Goal: Task Accomplishment & Management: Manage account settings

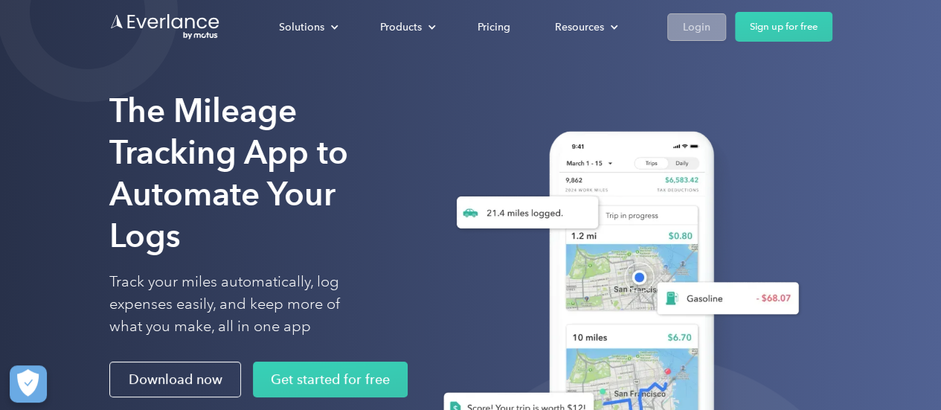
click at [703, 22] on div "Login" at bounding box center [697, 27] width 28 height 19
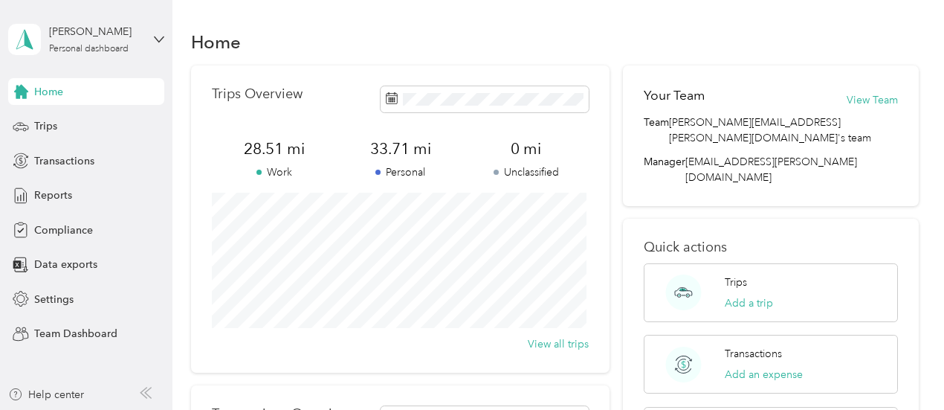
click at [68, 94] on div "Home" at bounding box center [86, 91] width 156 height 27
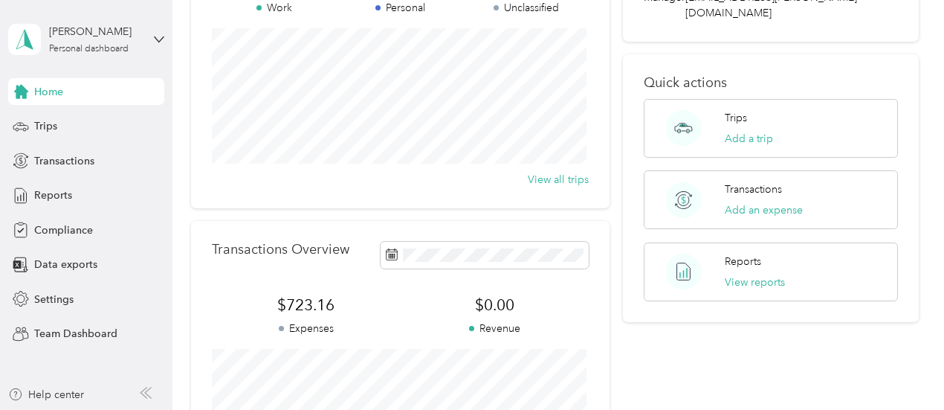
scroll to position [74, 0]
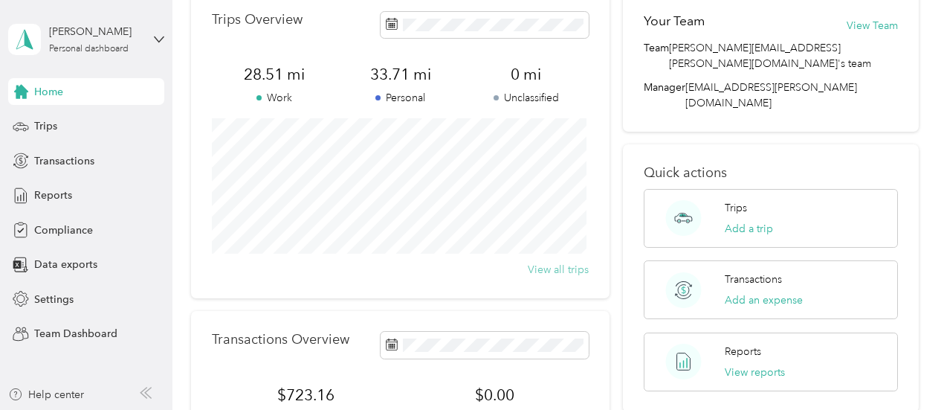
click at [562, 270] on button "View all trips" at bounding box center [558, 270] width 61 height 16
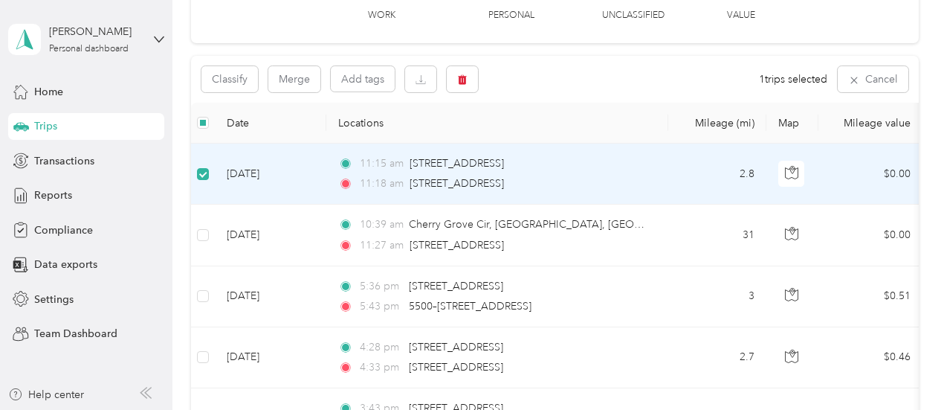
scroll to position [149, 0]
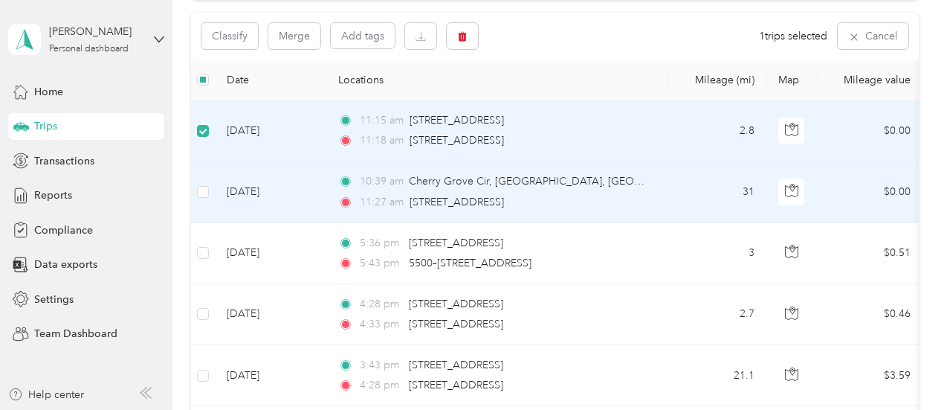
click at [196, 191] on td at bounding box center [203, 191] width 24 height 61
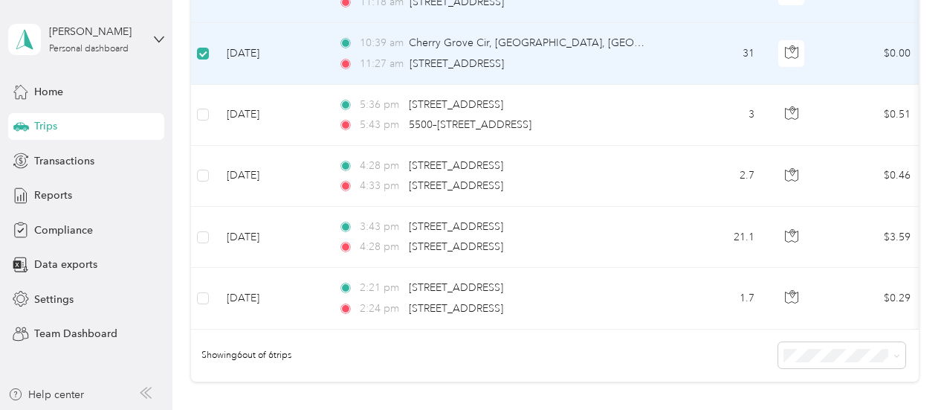
scroll to position [27, 0]
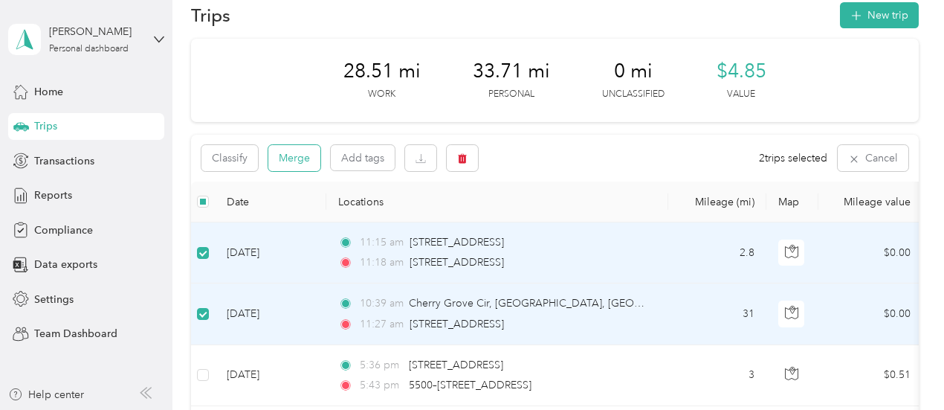
click at [279, 161] on button "Merge" at bounding box center [294, 158] width 52 height 26
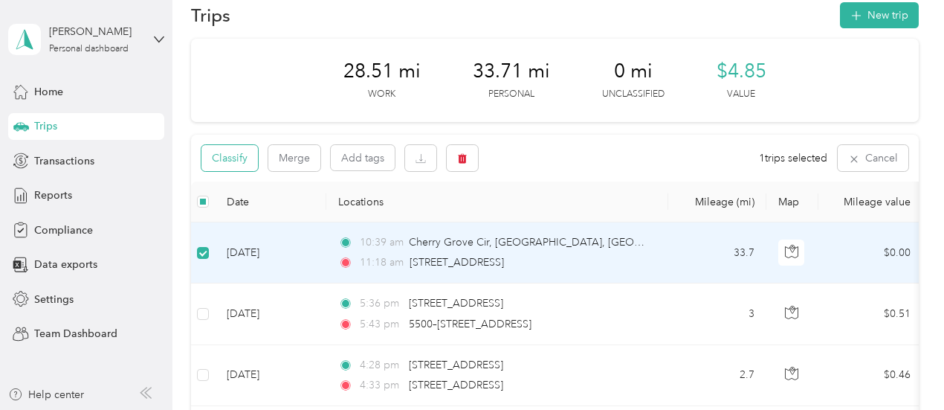
click at [246, 156] on button "Classify" at bounding box center [230, 158] width 57 height 26
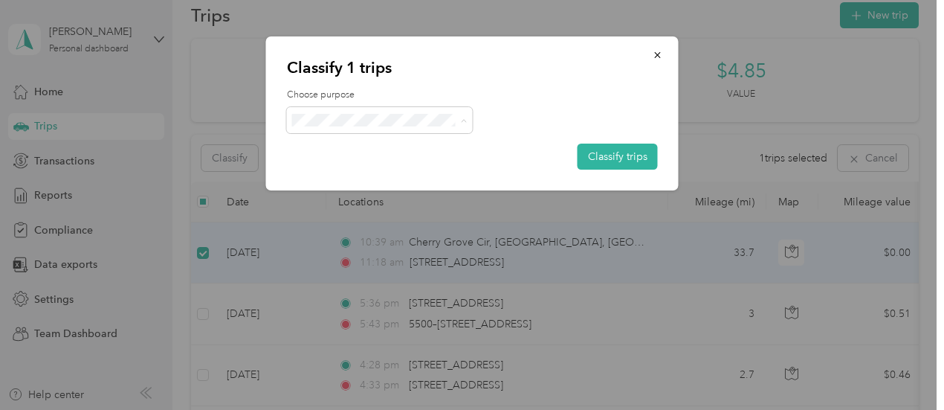
click at [406, 169] on span "Personal" at bounding box center [392, 174] width 138 height 16
click at [632, 149] on button "Classify trips" at bounding box center [618, 157] width 80 height 26
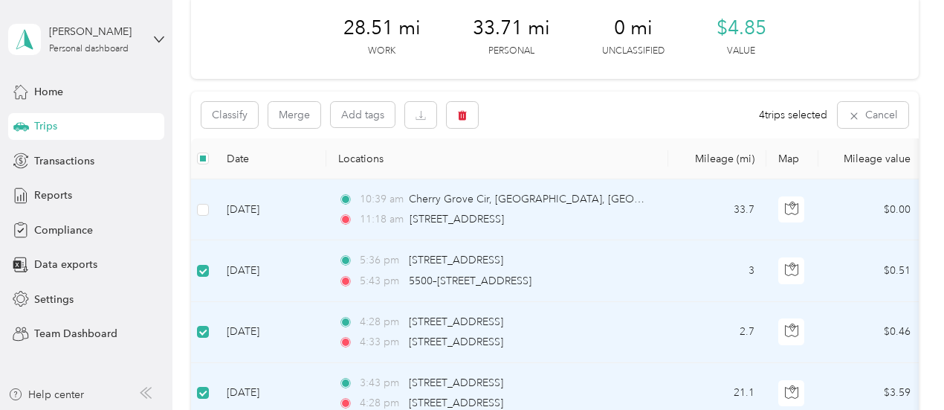
scroll to position [0, 0]
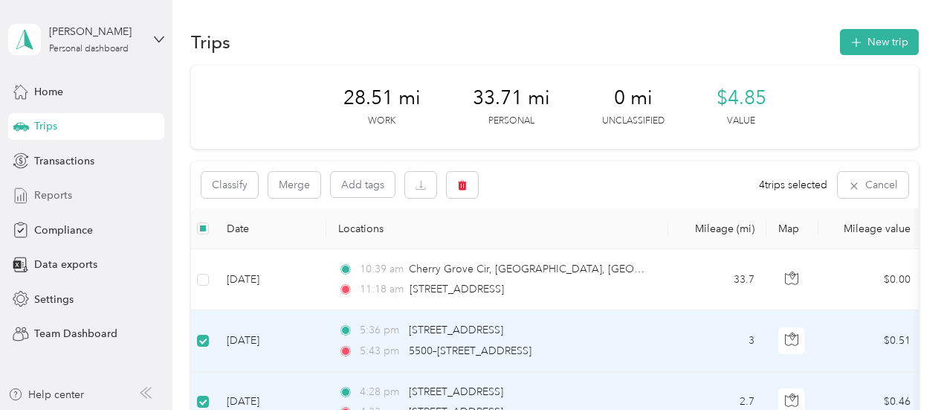
click at [62, 204] on div "Reports" at bounding box center [86, 195] width 156 height 27
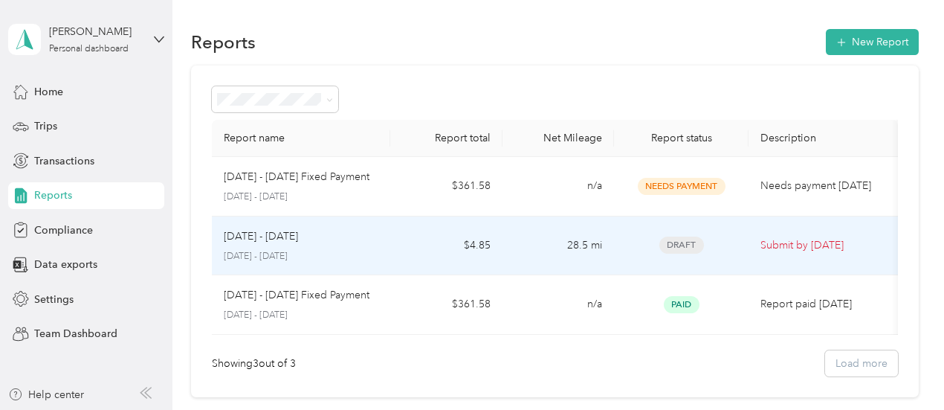
click at [357, 252] on p "[DATE] - [DATE]" at bounding box center [301, 256] width 155 height 13
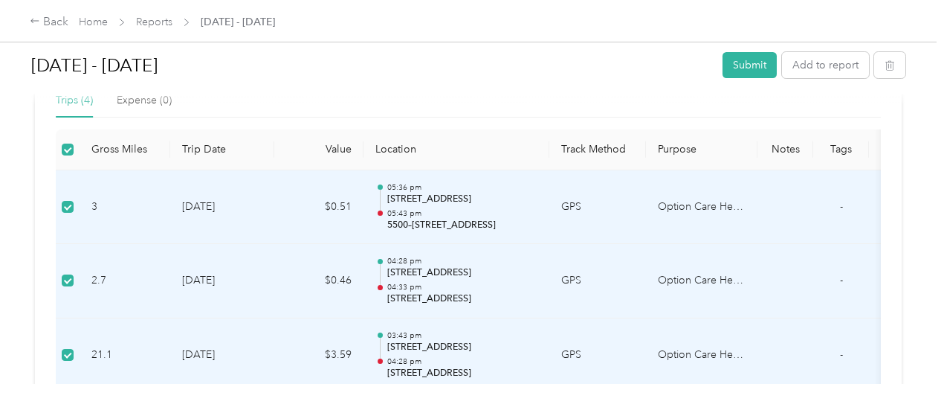
scroll to position [225, 0]
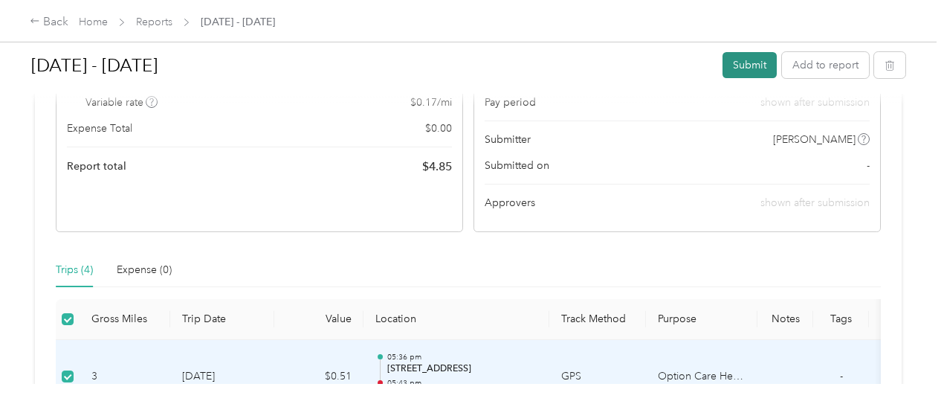
click at [755, 68] on button "Submit" at bounding box center [750, 65] width 54 height 26
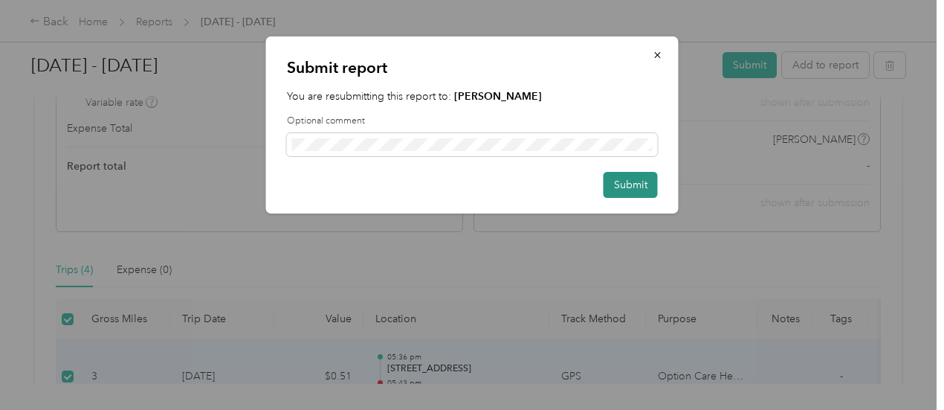
click at [642, 185] on button "Submit" at bounding box center [631, 185] width 54 height 26
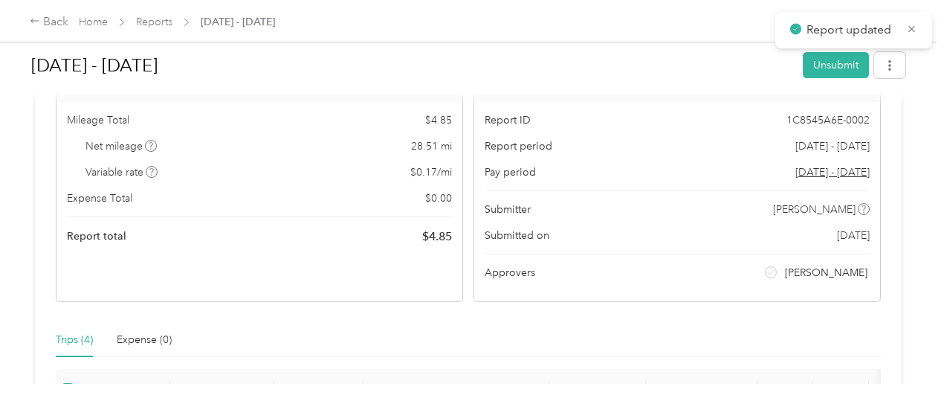
scroll to position [0, 0]
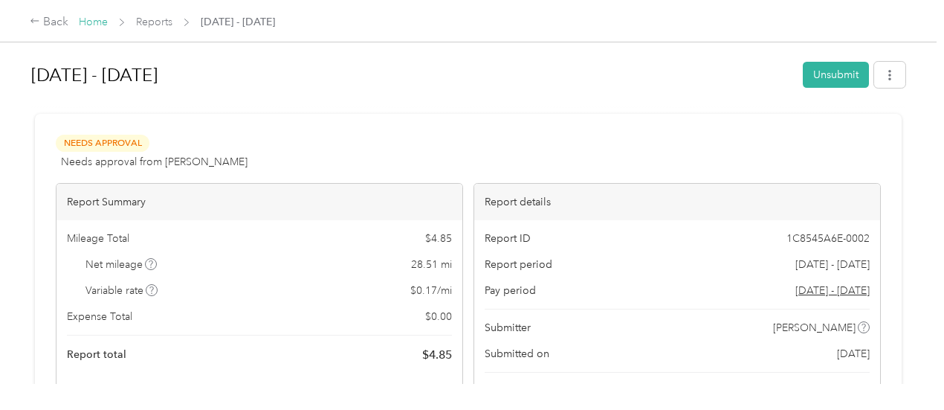
click at [88, 22] on link "Home" at bounding box center [93, 22] width 29 height 13
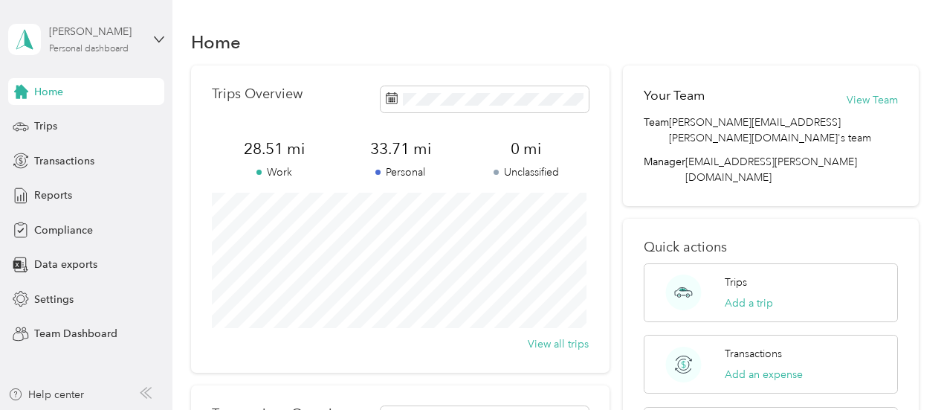
click at [111, 47] on div "Personal dashboard" at bounding box center [89, 49] width 80 height 9
click at [100, 130] on div "Team dashboard" at bounding box center [207, 122] width 376 height 26
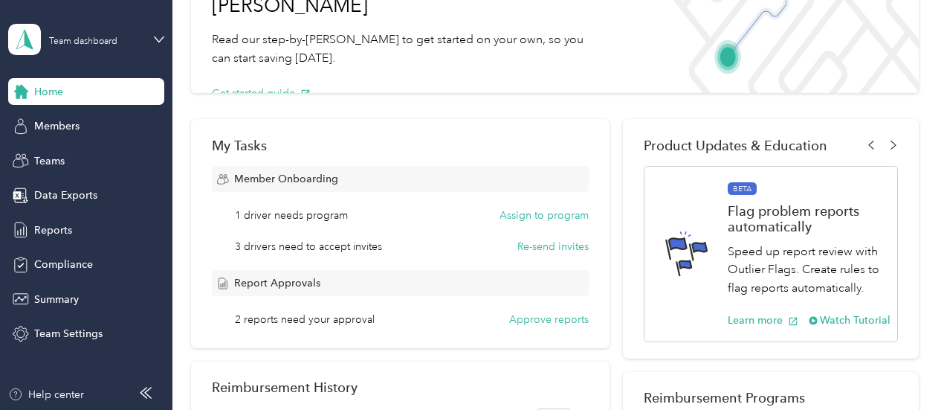
scroll to position [149, 0]
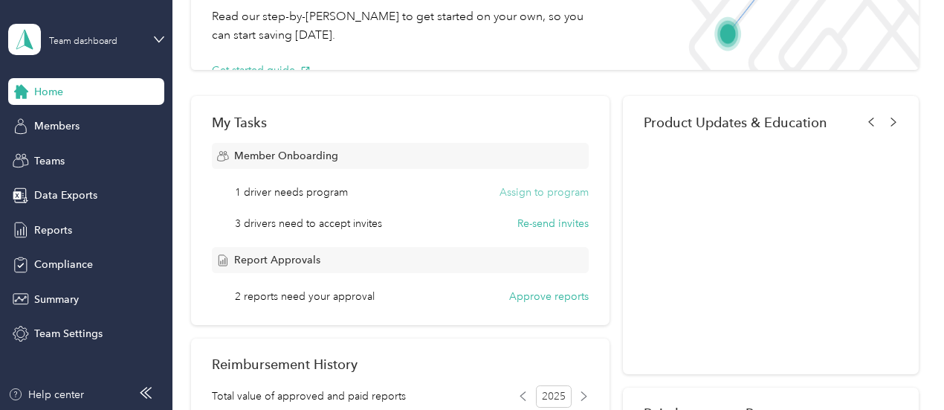
click at [523, 194] on button "Assign to program" at bounding box center [544, 192] width 89 height 16
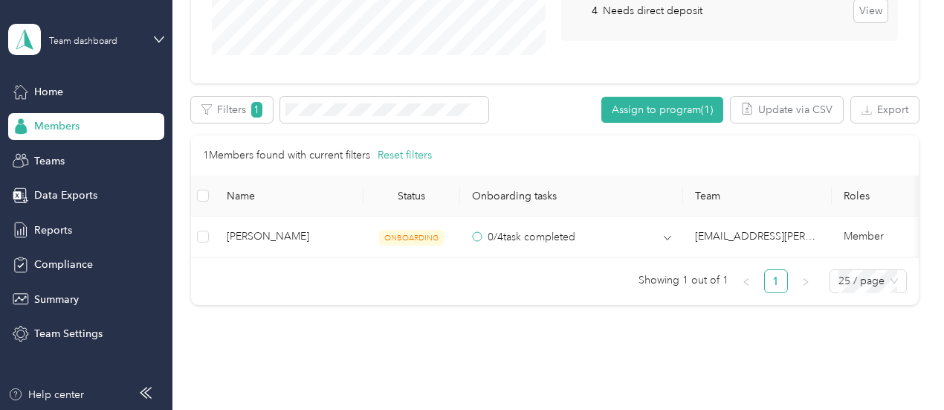
scroll to position [372, 0]
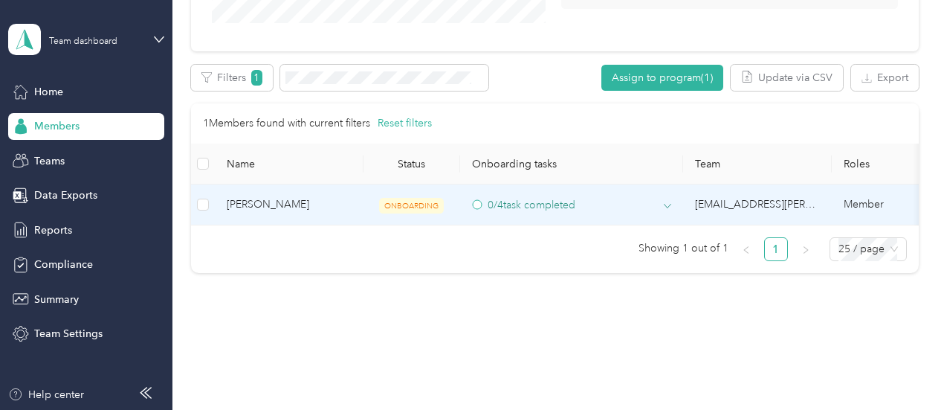
click at [644, 197] on div "0 / 4 task completed" at bounding box center [571, 205] width 199 height 16
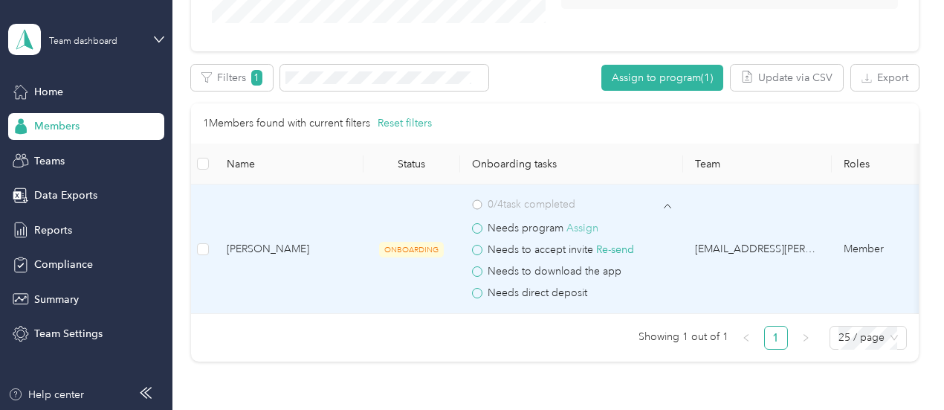
click at [587, 230] on button "Assign" at bounding box center [583, 228] width 32 height 16
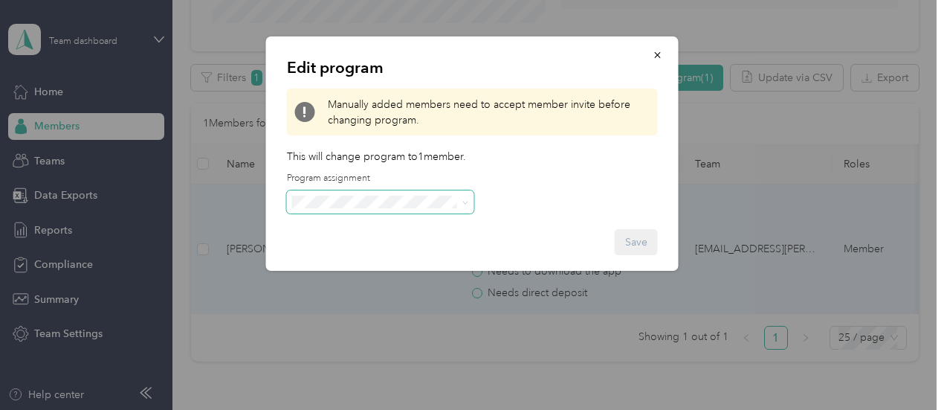
click at [399, 209] on span at bounding box center [380, 202] width 187 height 24
click at [460, 206] on span at bounding box center [463, 202] width 12 height 10
click at [467, 199] on span at bounding box center [466, 202] width 7 height 13
click at [465, 204] on icon at bounding box center [466, 202] width 7 height 7
click at [383, 352] on span "FAVR Group B 2025 (FAVR)" at bounding box center [362, 358] width 130 height 13
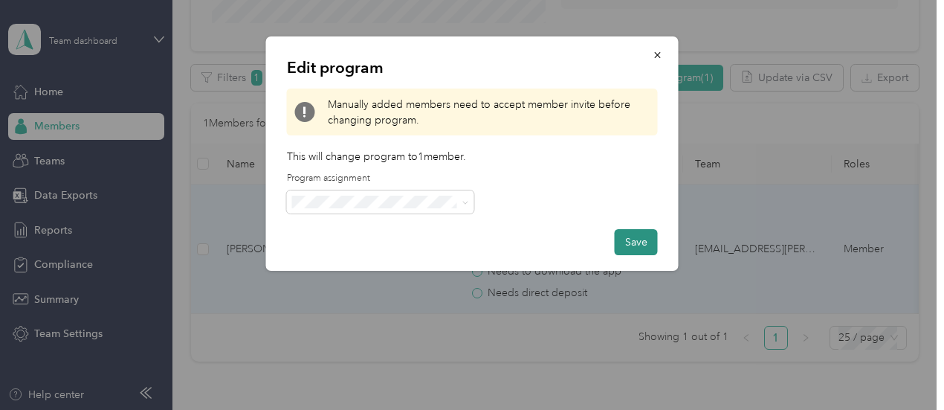
click at [630, 239] on button "Save" at bounding box center [636, 242] width 43 height 26
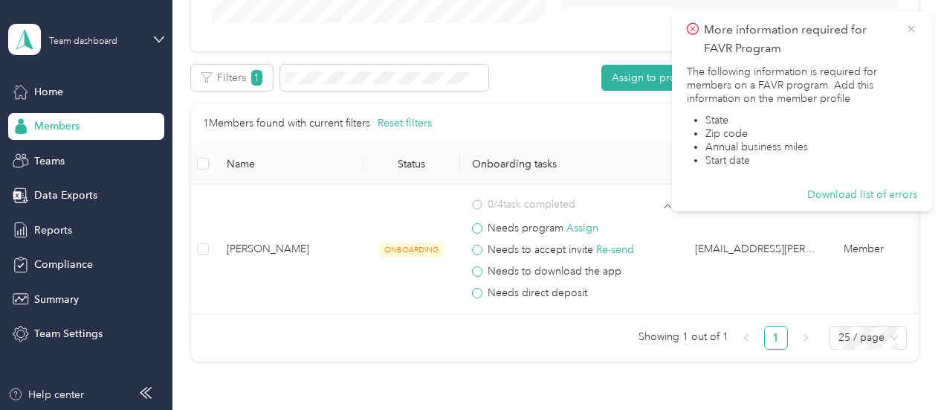
click at [912, 32] on icon at bounding box center [912, 28] width 12 height 13
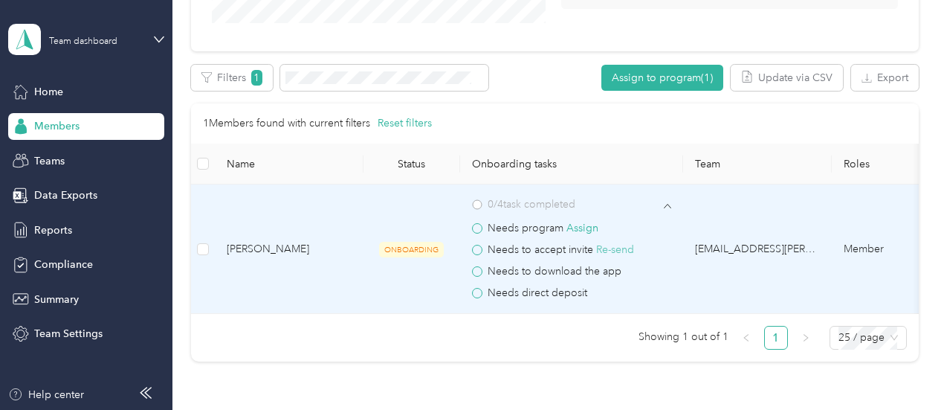
click at [602, 257] on button "Re-send" at bounding box center [615, 250] width 38 height 16
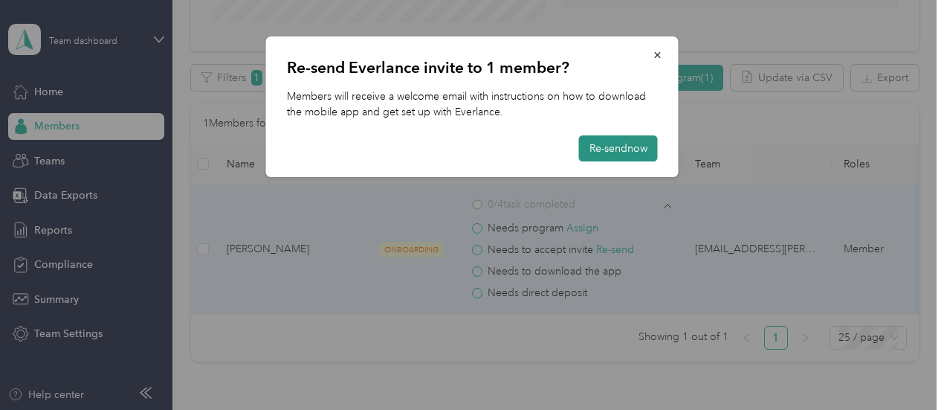
click at [601, 156] on button "Re-send now" at bounding box center [618, 148] width 79 height 26
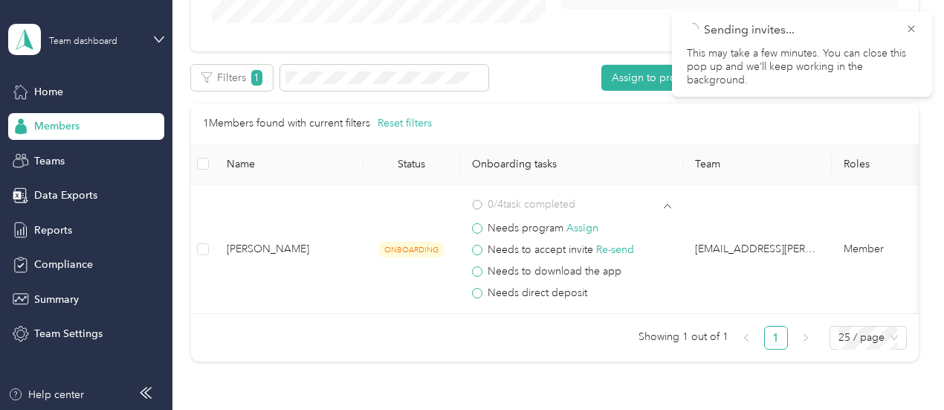
click at [912, 36] on span "Sending invites..." at bounding box center [802, 30] width 231 height 19
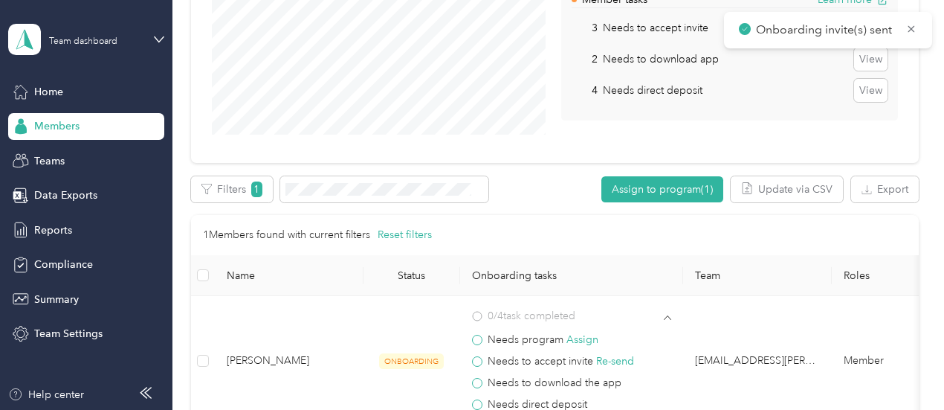
scroll to position [74, 0]
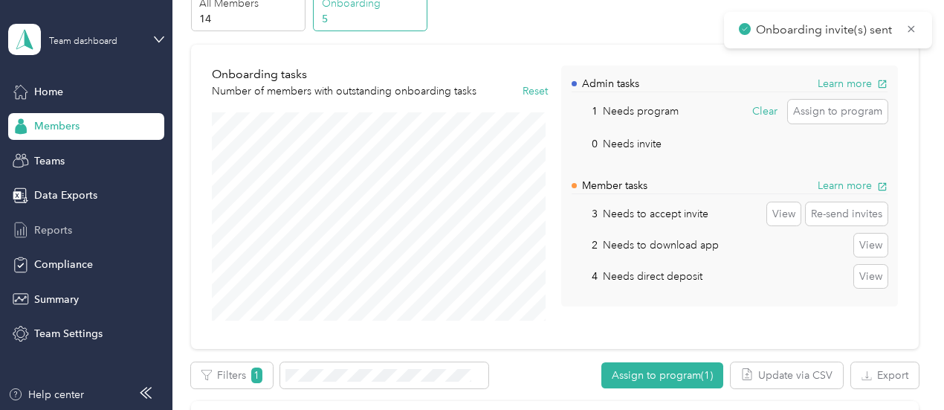
click at [71, 231] on span "Reports" at bounding box center [53, 230] width 38 height 16
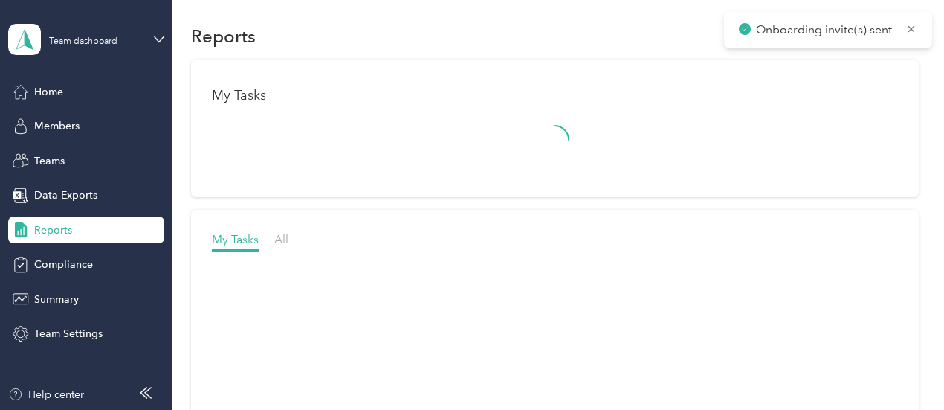
scroll to position [74, 0]
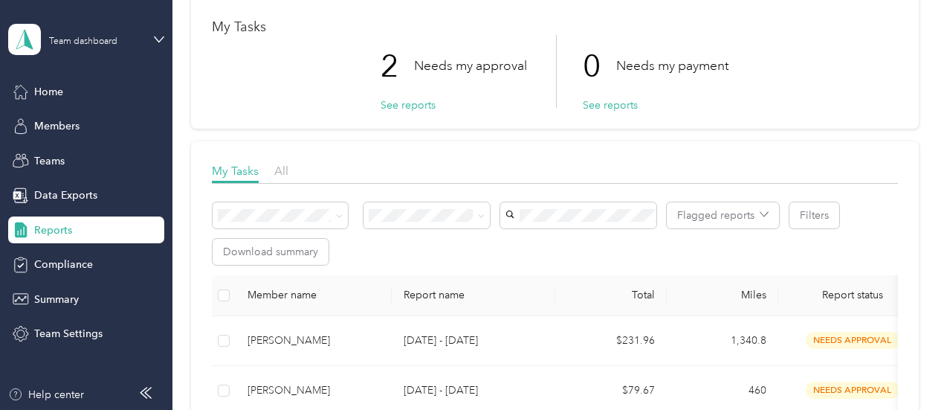
click at [442, 71] on p "Needs my approval" at bounding box center [470, 66] width 113 height 19
click at [398, 105] on button "See reports" at bounding box center [408, 105] width 55 height 16
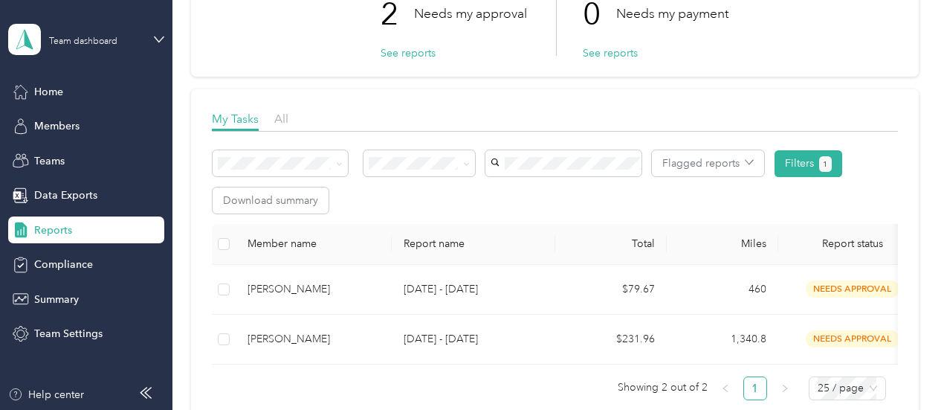
scroll to position [149, 0]
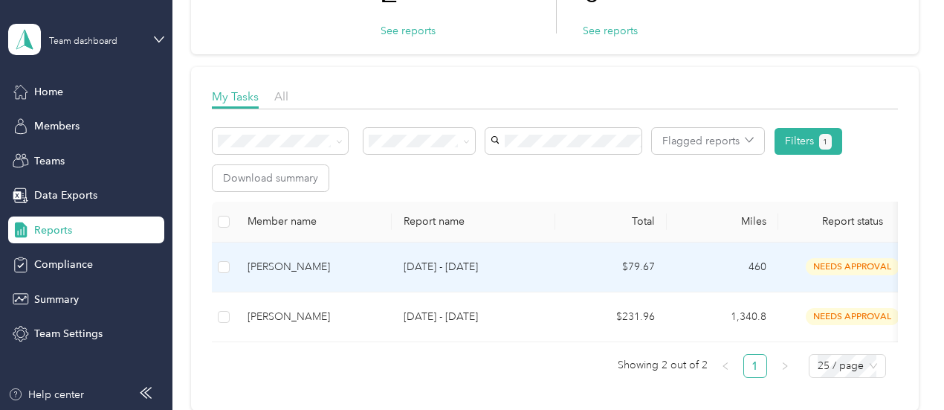
click at [461, 272] on p "[DATE] - [DATE]" at bounding box center [474, 267] width 140 height 16
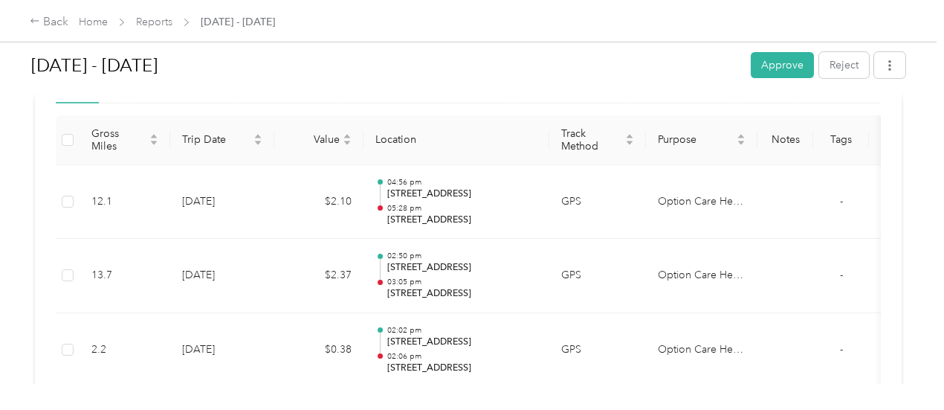
scroll to position [446, 0]
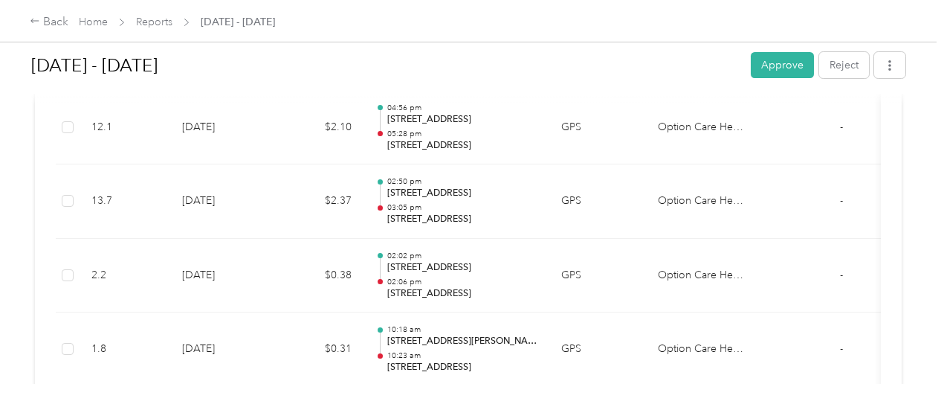
drag, startPoint x: 744, startPoint y: 175, endPoint x: 828, endPoint y: 264, distance: 123.1
click at [770, 71] on button "Approve" at bounding box center [782, 65] width 63 height 26
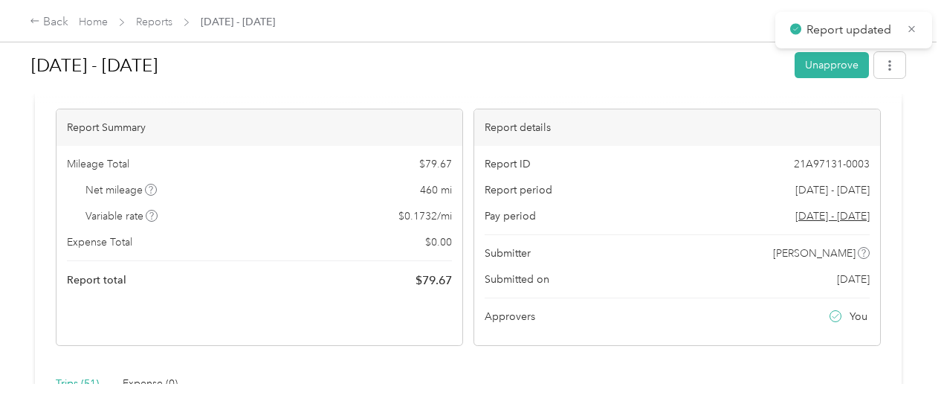
scroll to position [0, 0]
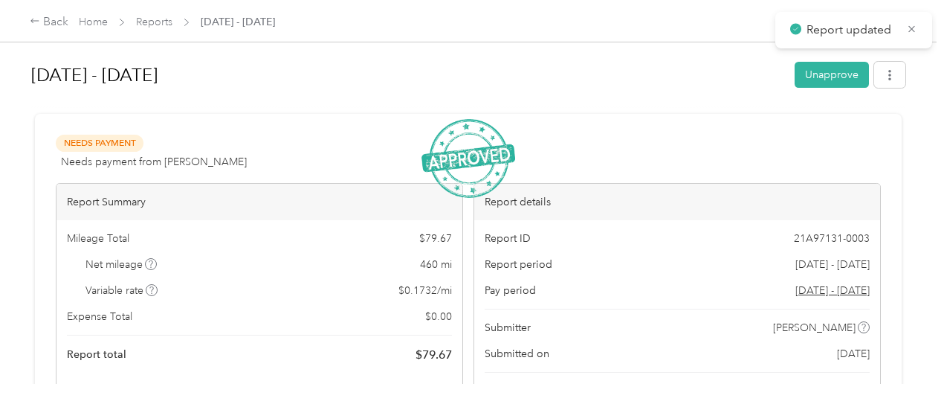
click at [173, 25] on div "Home Reports Sep 1 - 30, 2025" at bounding box center [177, 22] width 196 height 16
click at [168, 21] on link "Reports" at bounding box center [154, 22] width 36 height 13
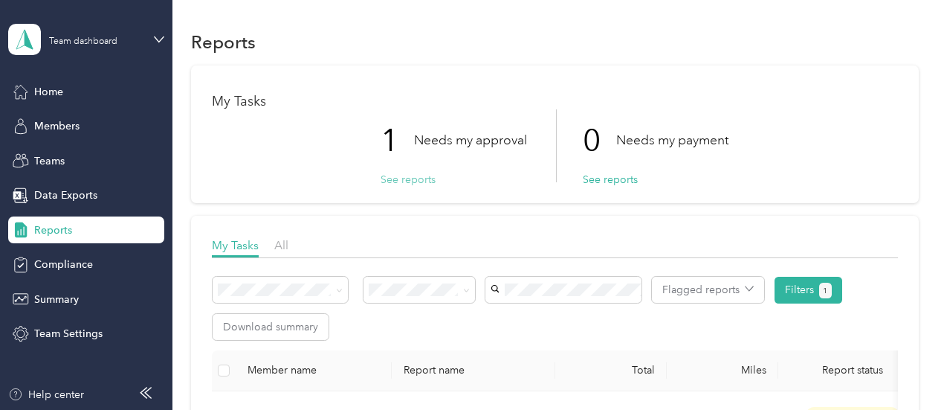
click at [384, 177] on button "See reports" at bounding box center [408, 180] width 55 height 16
click at [414, 181] on button "See reports" at bounding box center [408, 180] width 55 height 16
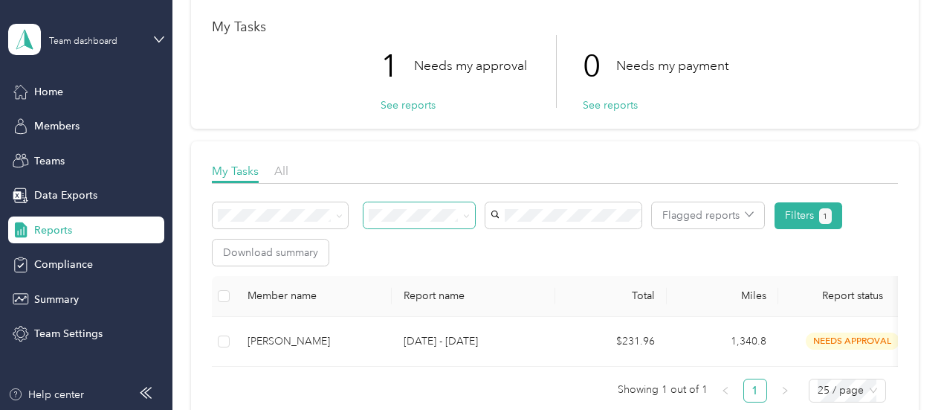
scroll to position [149, 0]
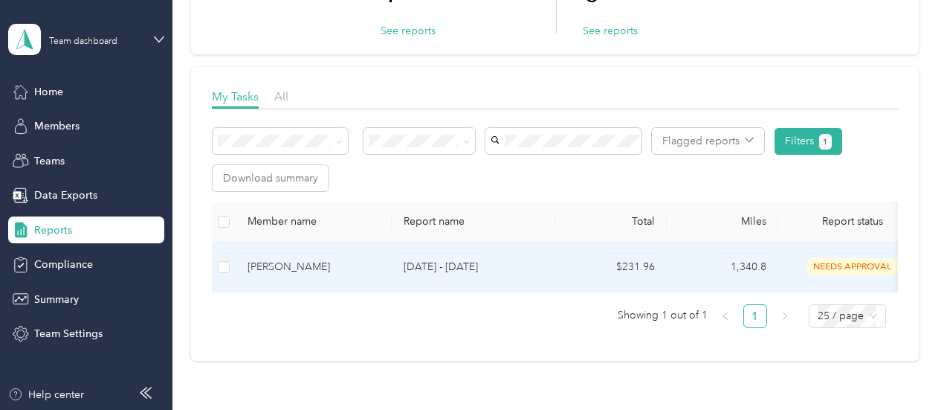
click at [526, 270] on p "[DATE] - [DATE]" at bounding box center [474, 267] width 140 height 16
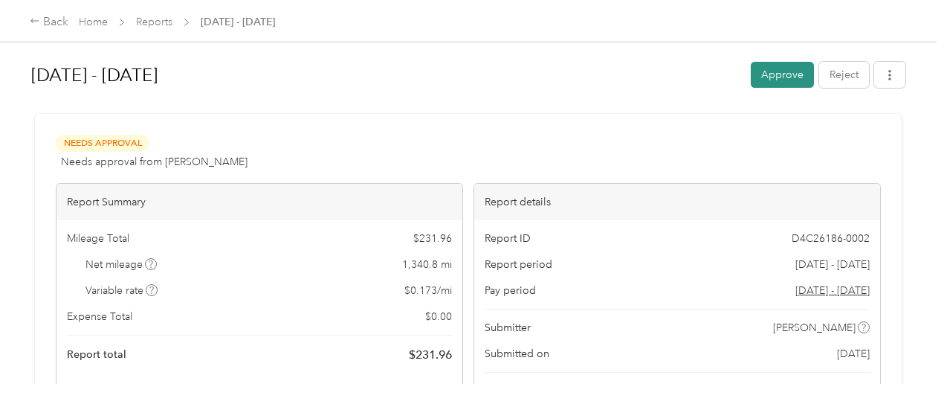
click at [764, 81] on button "Approve" at bounding box center [782, 75] width 63 height 26
